Goal: Transaction & Acquisition: Purchase product/service

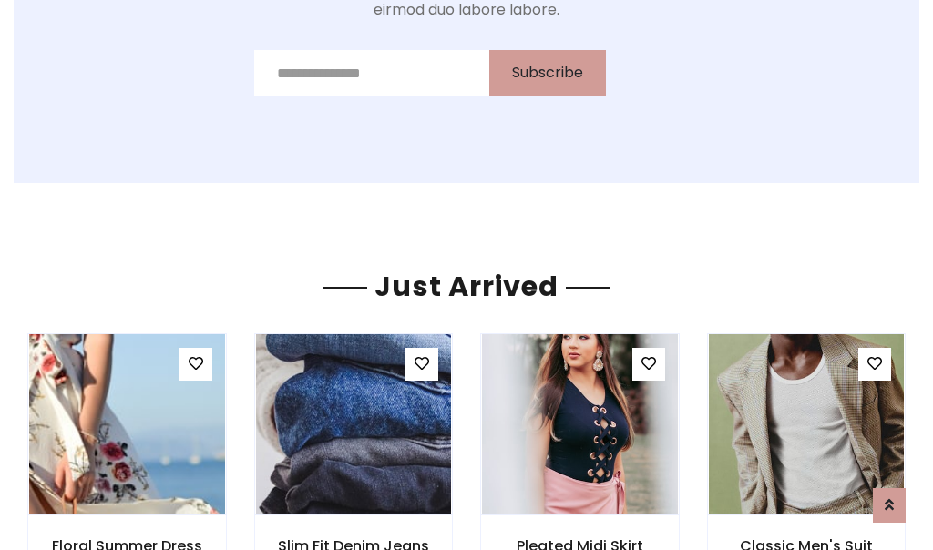
scroll to position [1936, 0]
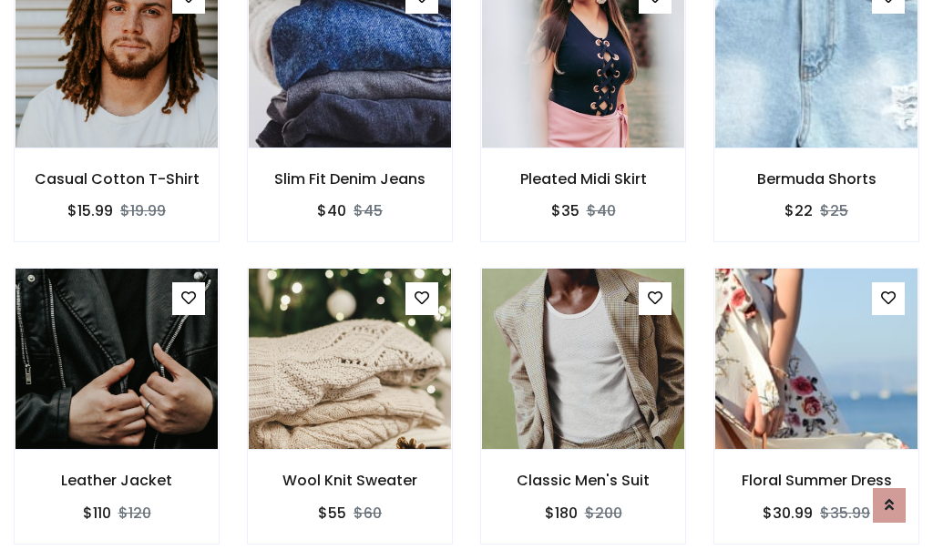
click at [466, 275] on div "Classic Men's Suit $180 $200" at bounding box center [582, 419] width 233 height 302
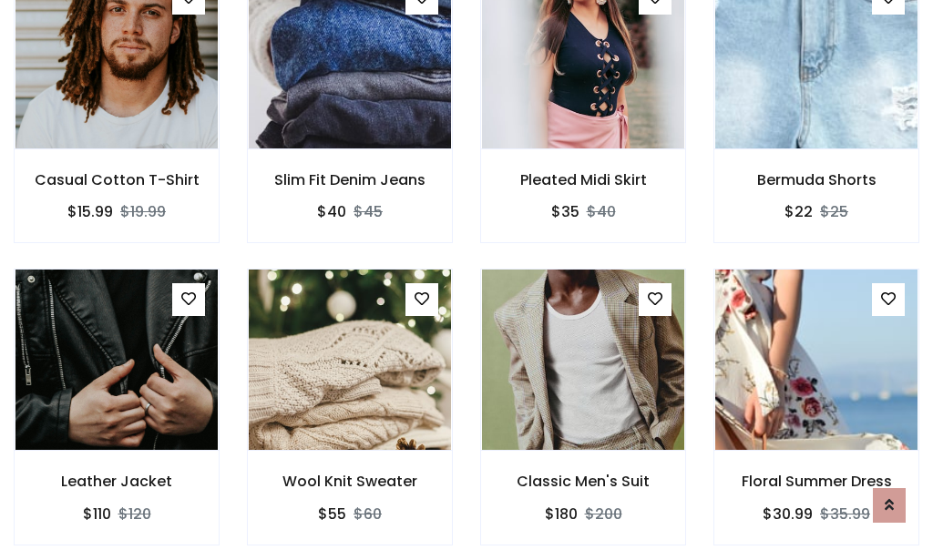
click at [466, 275] on div "Classic Men's Suit $180 $200" at bounding box center [582, 420] width 233 height 302
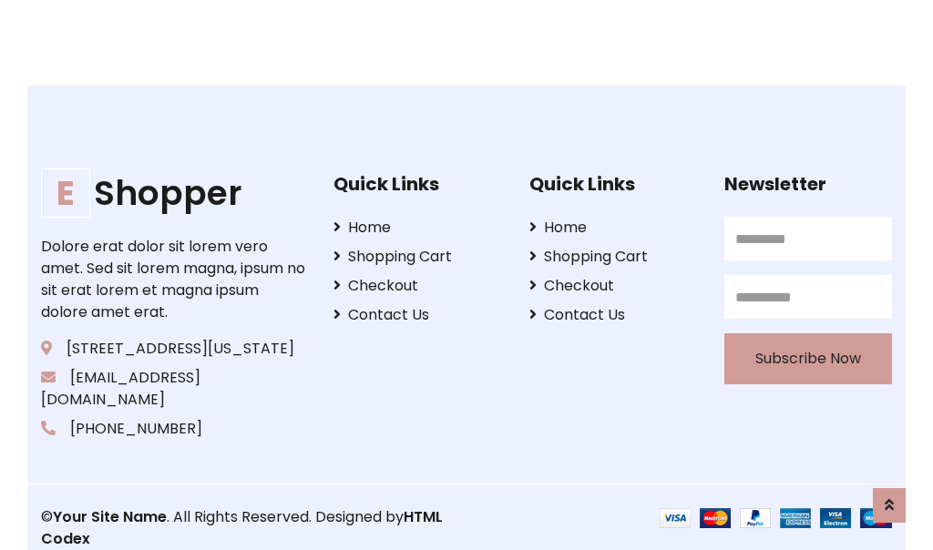
scroll to position [3469, 0]
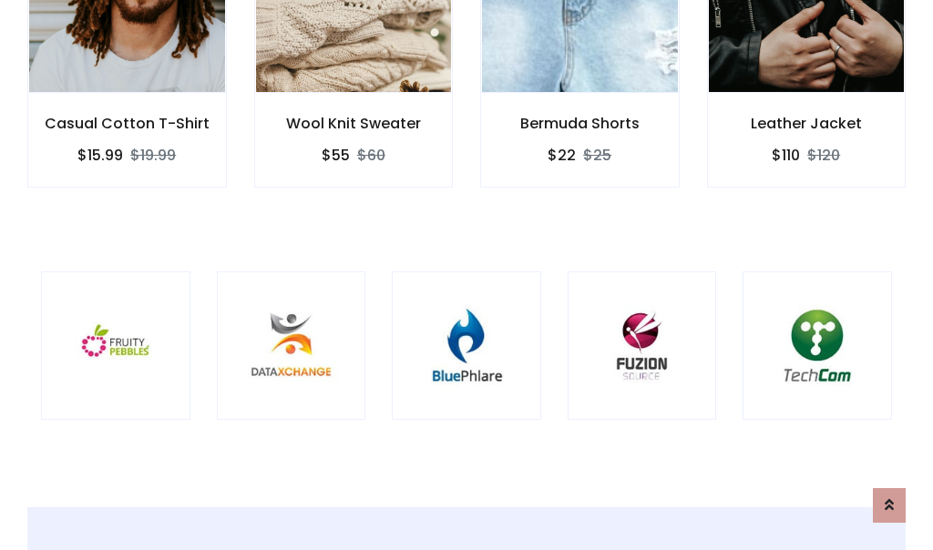
click at [466, 274] on div at bounding box center [466, 346] width 149 height 149
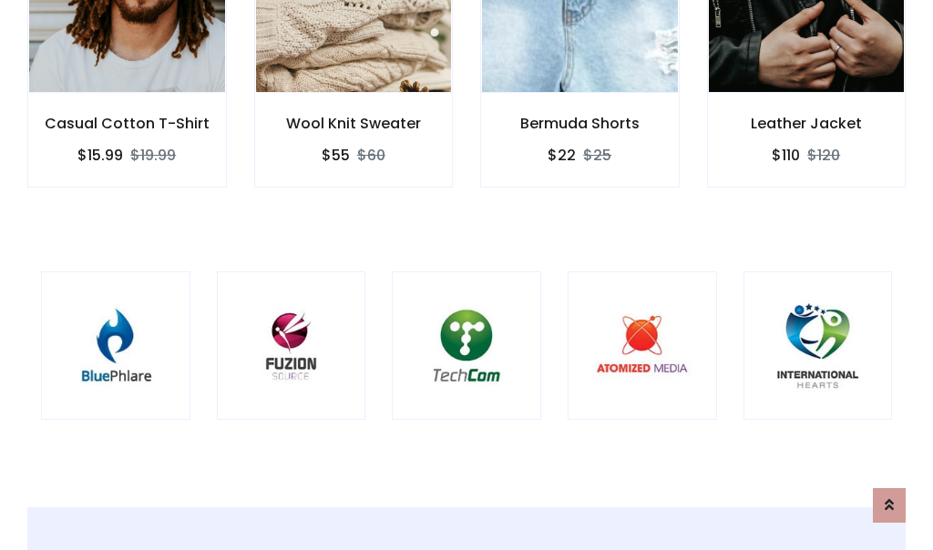
click at [466, 274] on div at bounding box center [466, 346] width 149 height 149
click at [466, 275] on div at bounding box center [466, 346] width 149 height 149
click at [466, 274] on div at bounding box center [466, 346] width 149 height 149
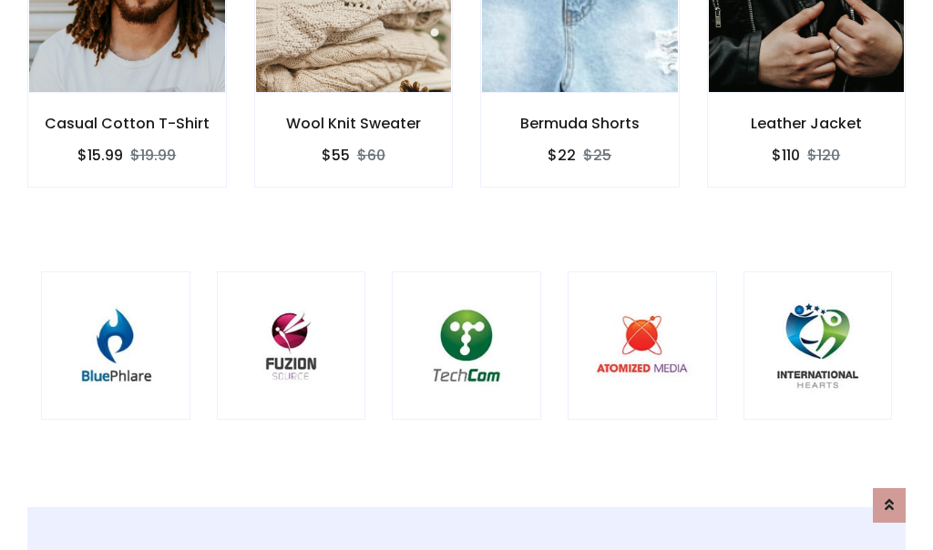
click at [466, 274] on div at bounding box center [466, 346] width 149 height 149
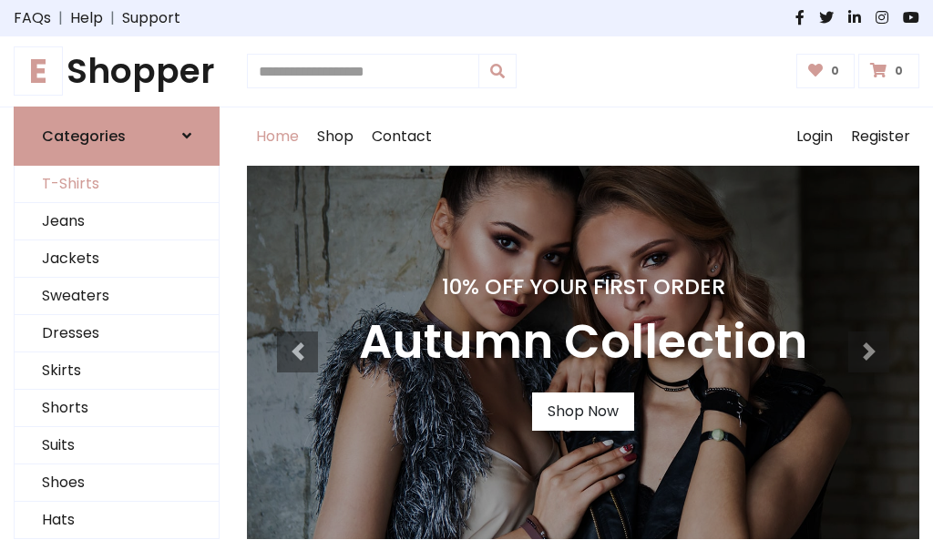
click at [117, 184] on link "T-Shirts" at bounding box center [117, 184] width 204 height 37
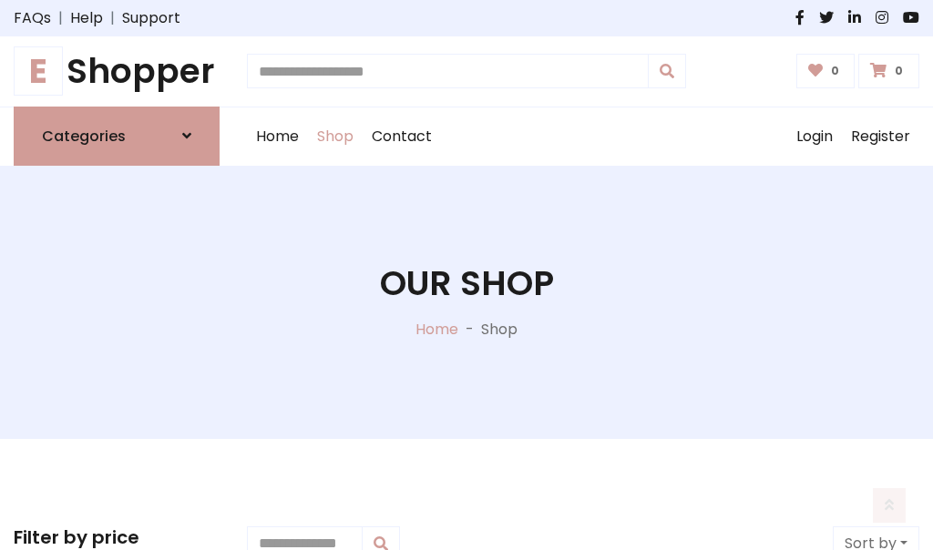
scroll to position [731, 0]
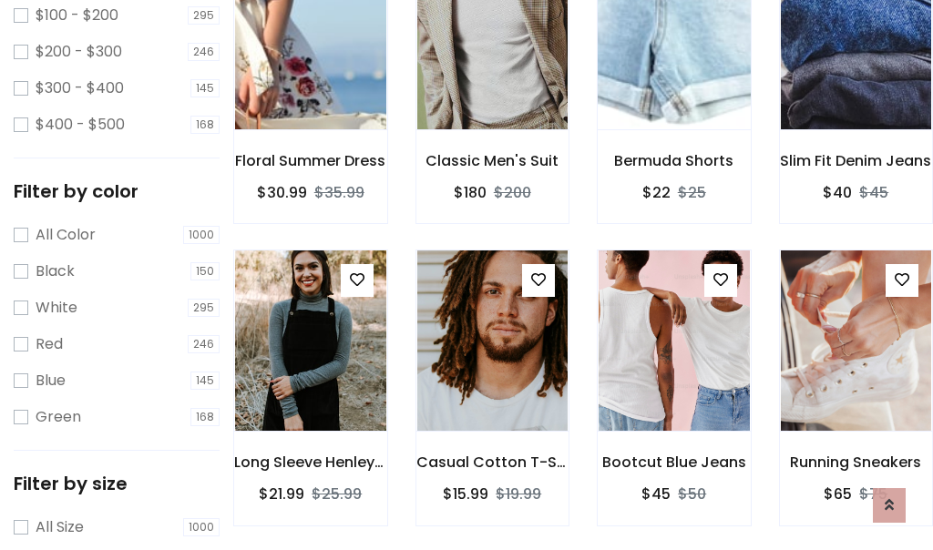
scroll to position [0, 0]
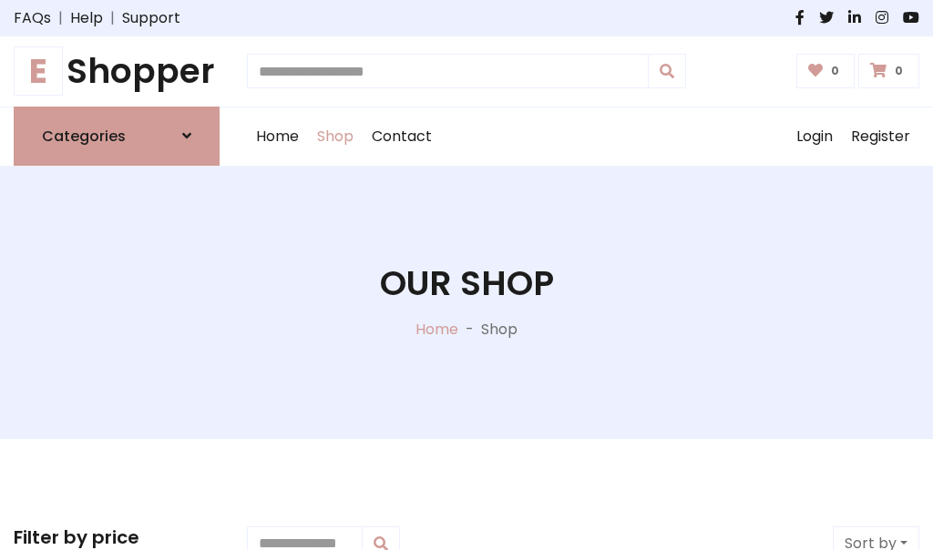
click at [117, 71] on h1 "E Shopper" at bounding box center [117, 71] width 206 height 41
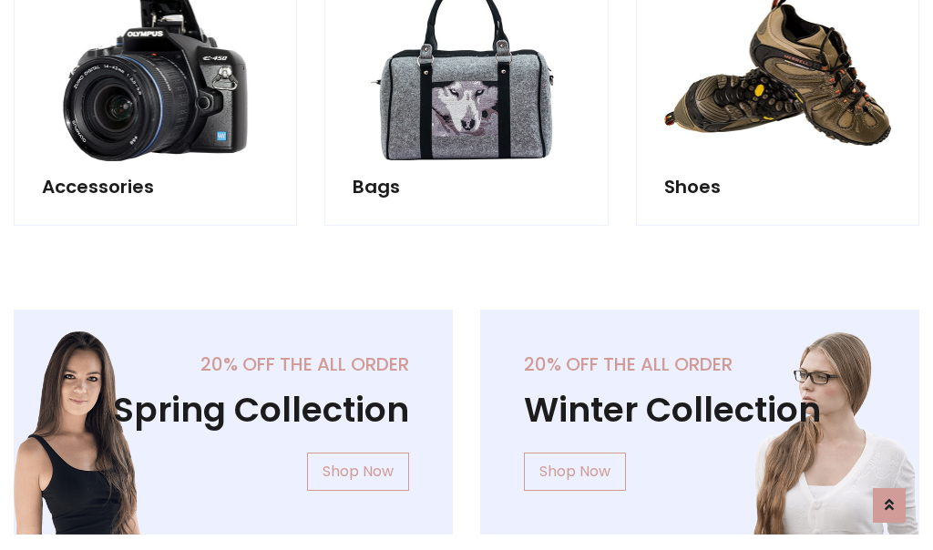
scroll to position [1770, 0]
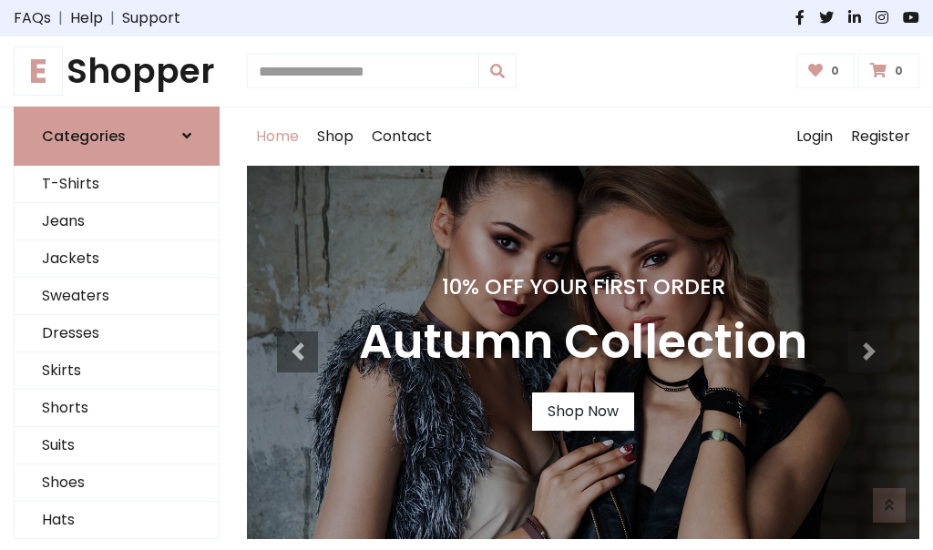
scroll to position [598, 0]
